Goal: Information Seeking & Learning: Learn about a topic

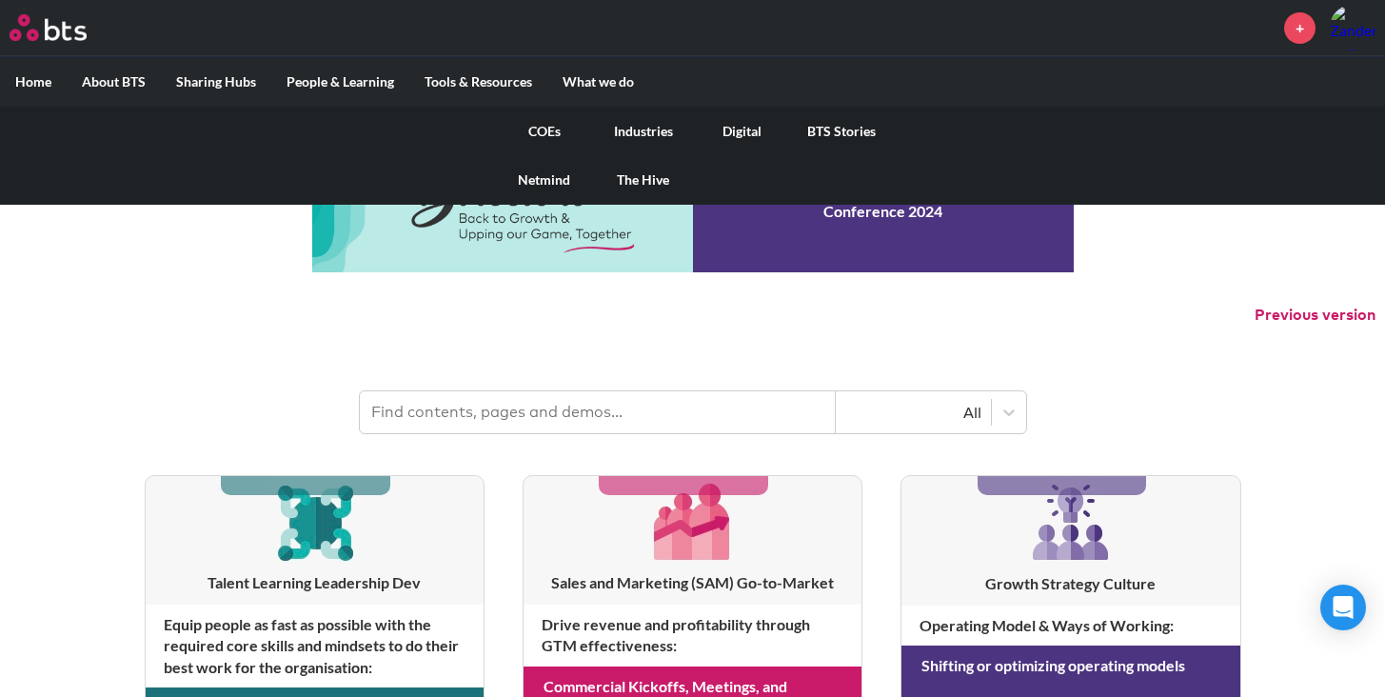
click at [525, 129] on link "COEs" at bounding box center [544, 132] width 99 height 50
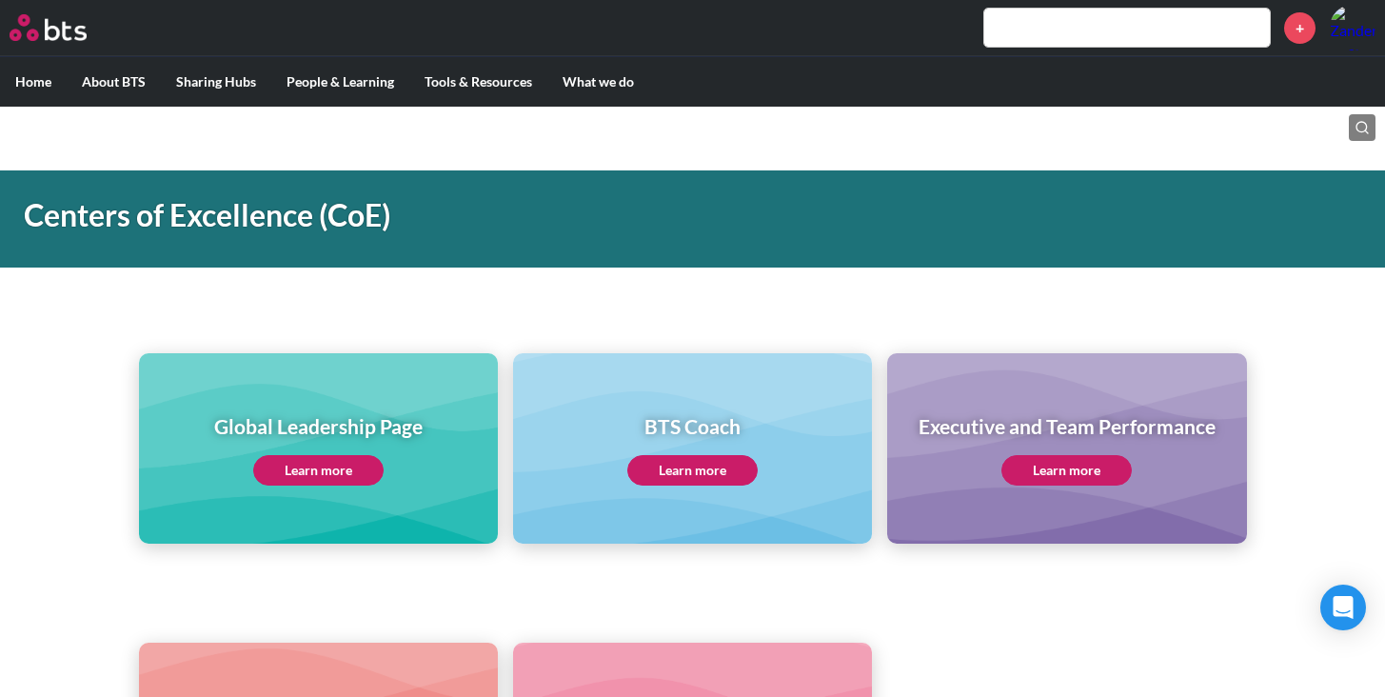
scroll to position [18, 0]
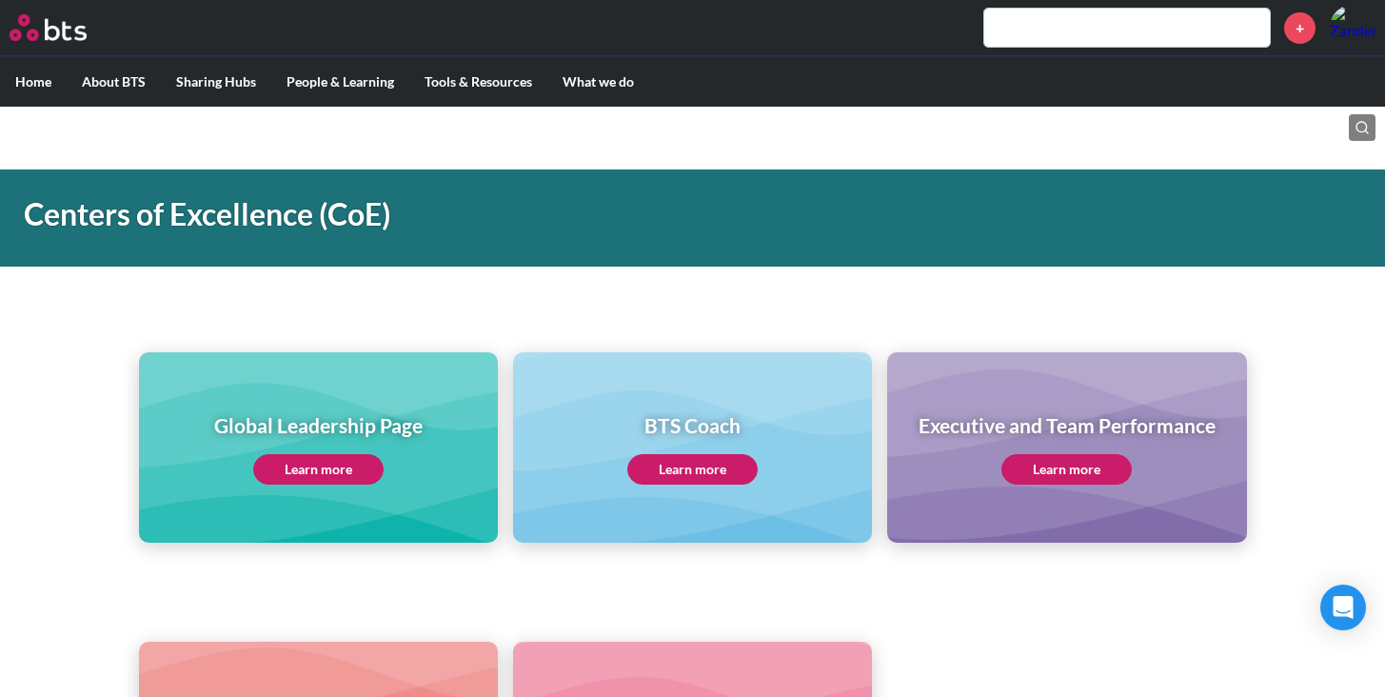
click at [978, 483] on div "Executive and Team Performance Learn more" at bounding box center [1067, 447] width 297 height 73
click at [1056, 475] on link "Learn more" at bounding box center [1066, 469] width 130 height 30
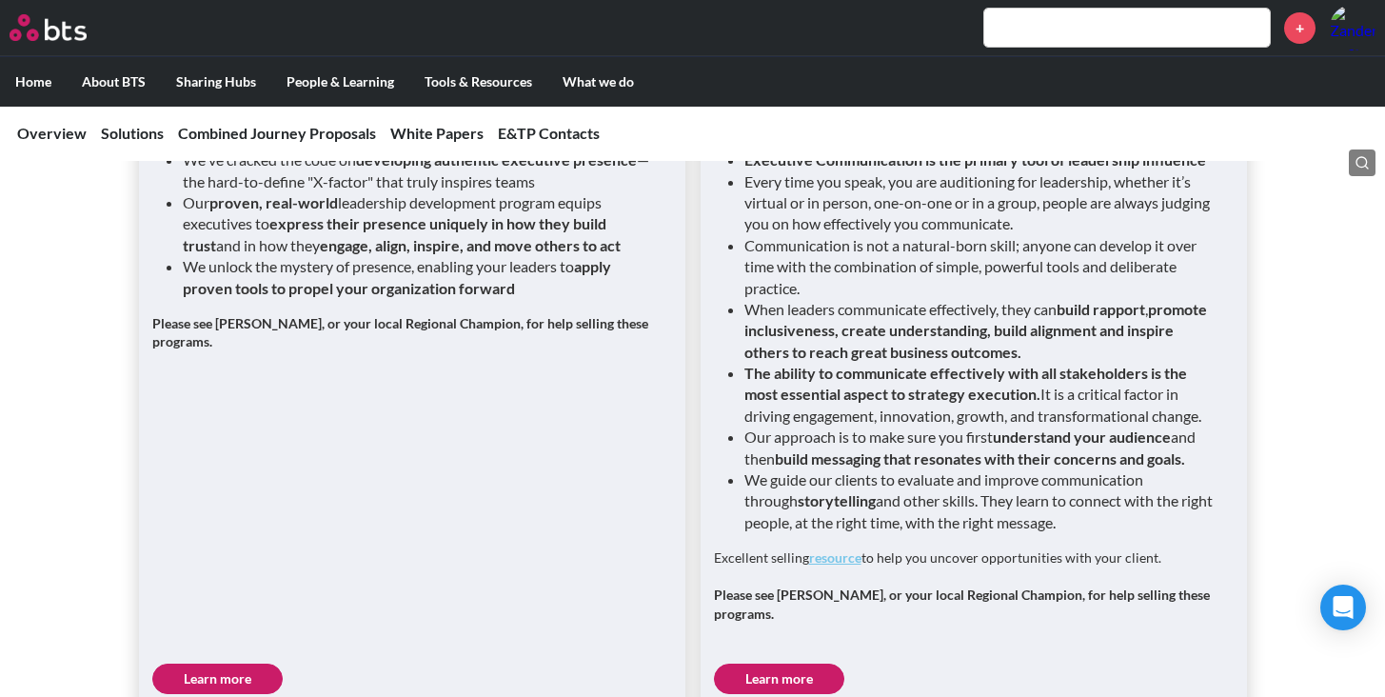
scroll to position [2879, 0]
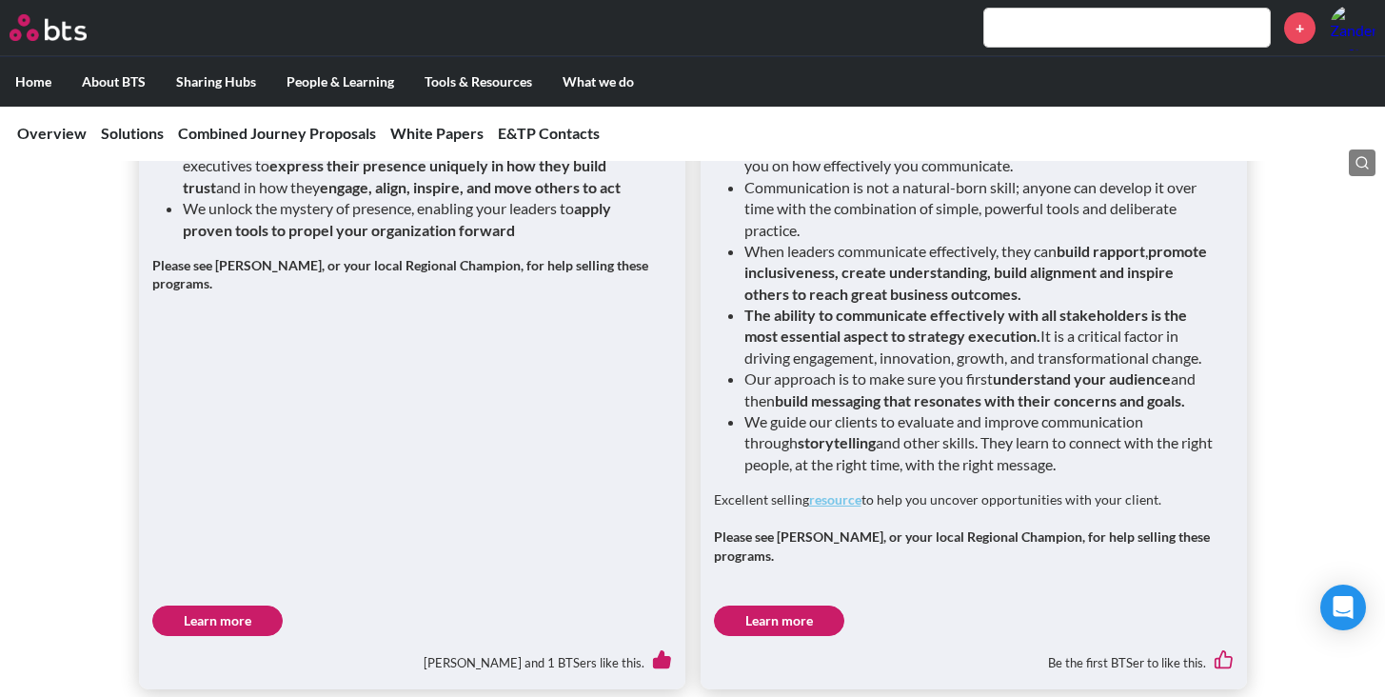
click at [267, 606] on link "Learn more" at bounding box center [217, 620] width 130 height 30
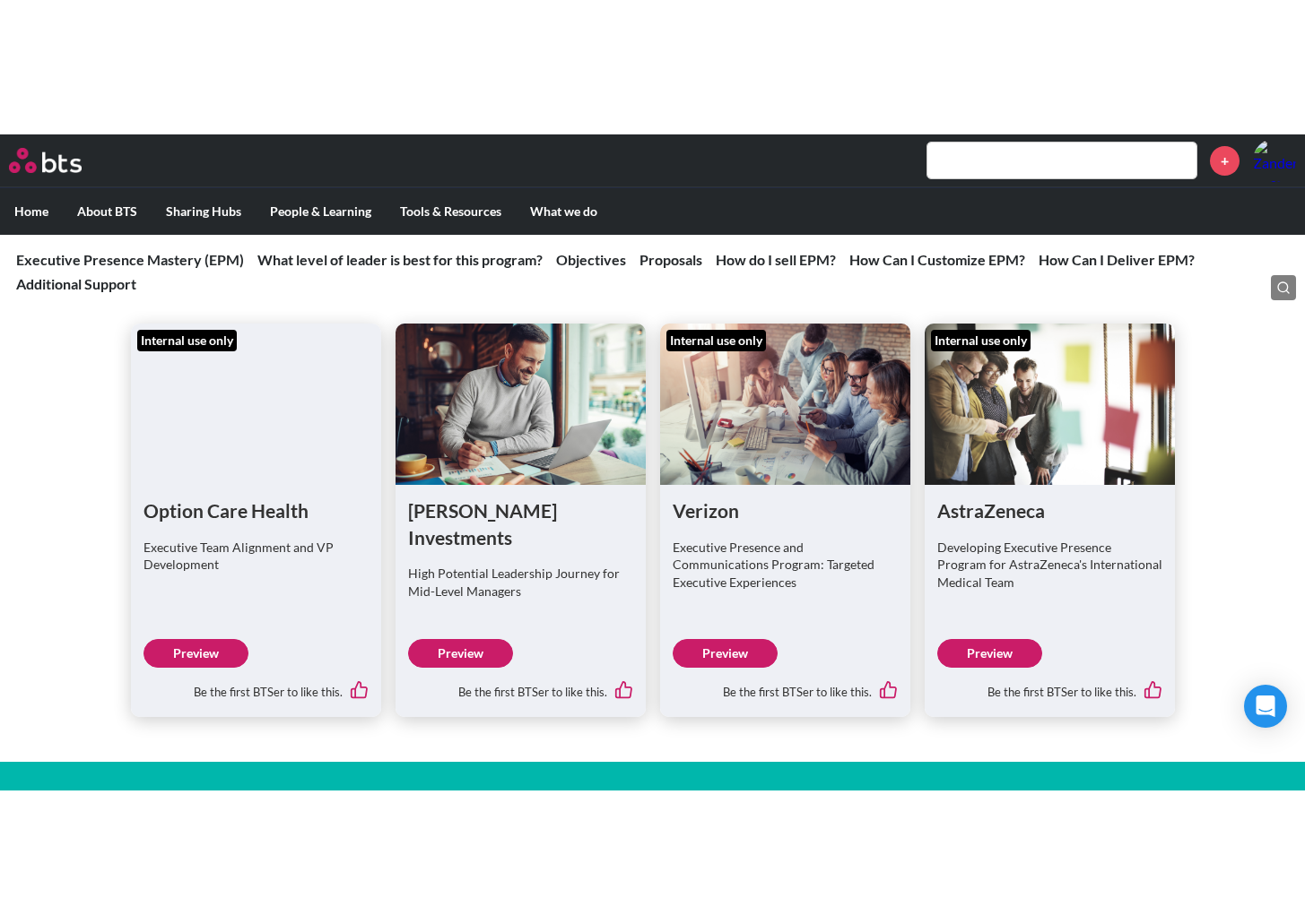
scroll to position [4774, 0]
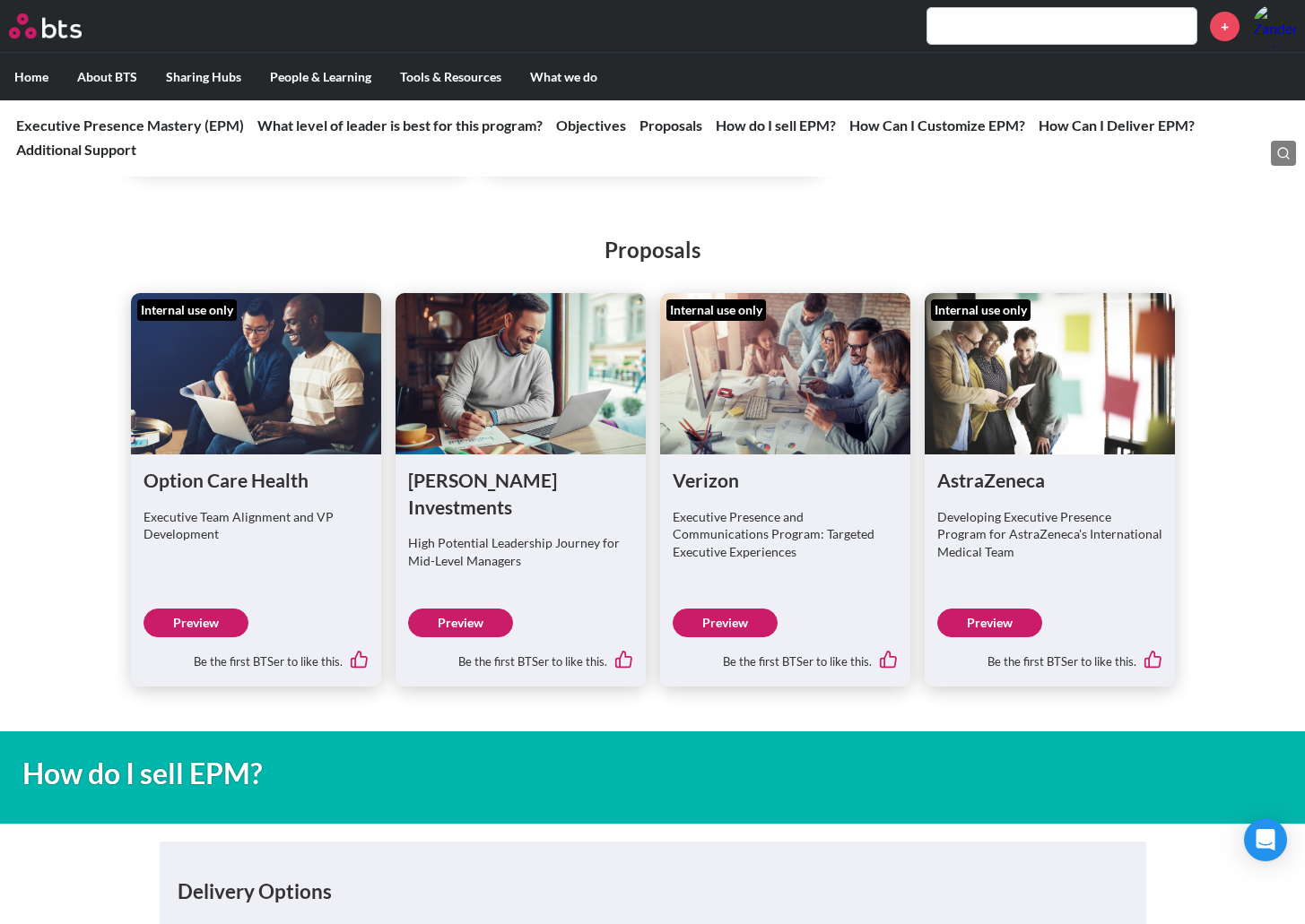
scroll to position [4669, 0]
